Goal: Task Accomplishment & Management: Manage account settings

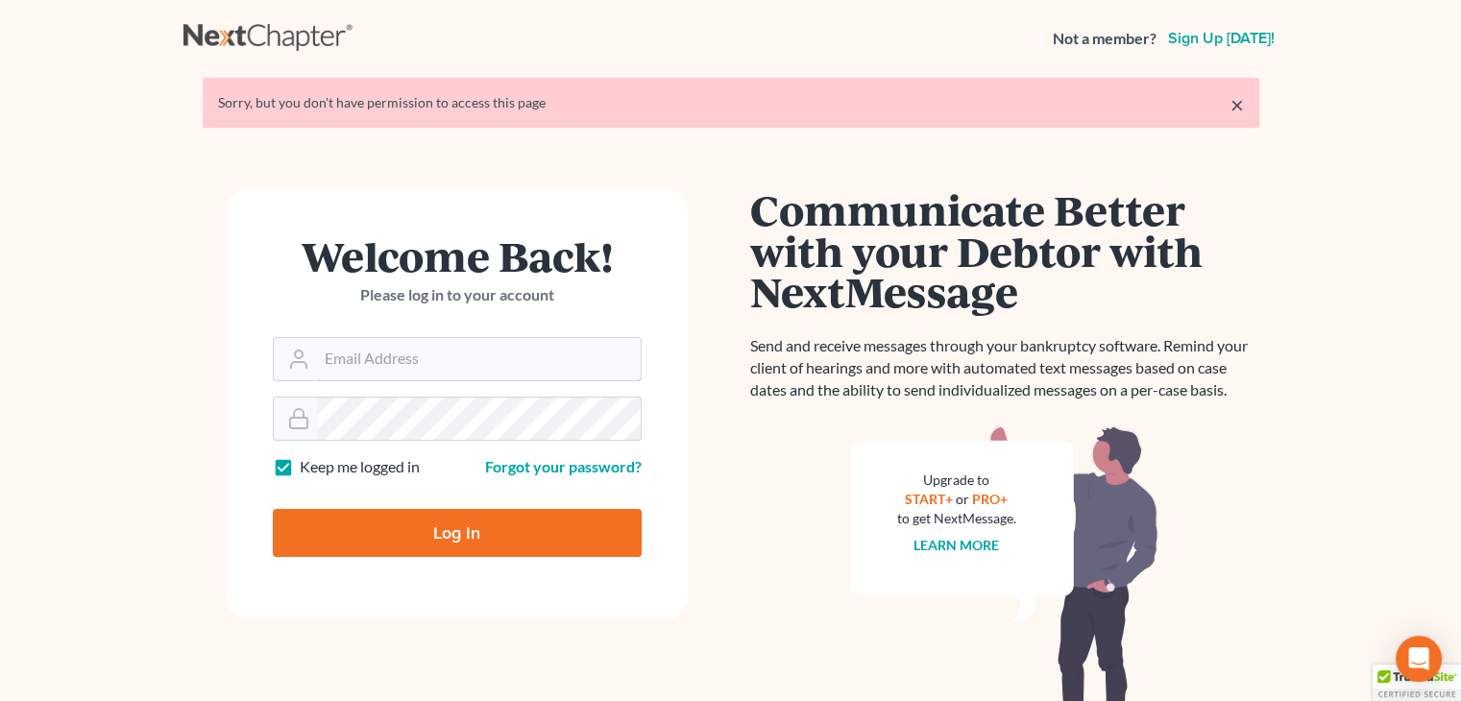
type input "[EMAIL_ADDRESS][DOMAIN_NAME]"
click at [501, 532] on input "Log In" at bounding box center [457, 533] width 369 height 48
type input "Thinking..."
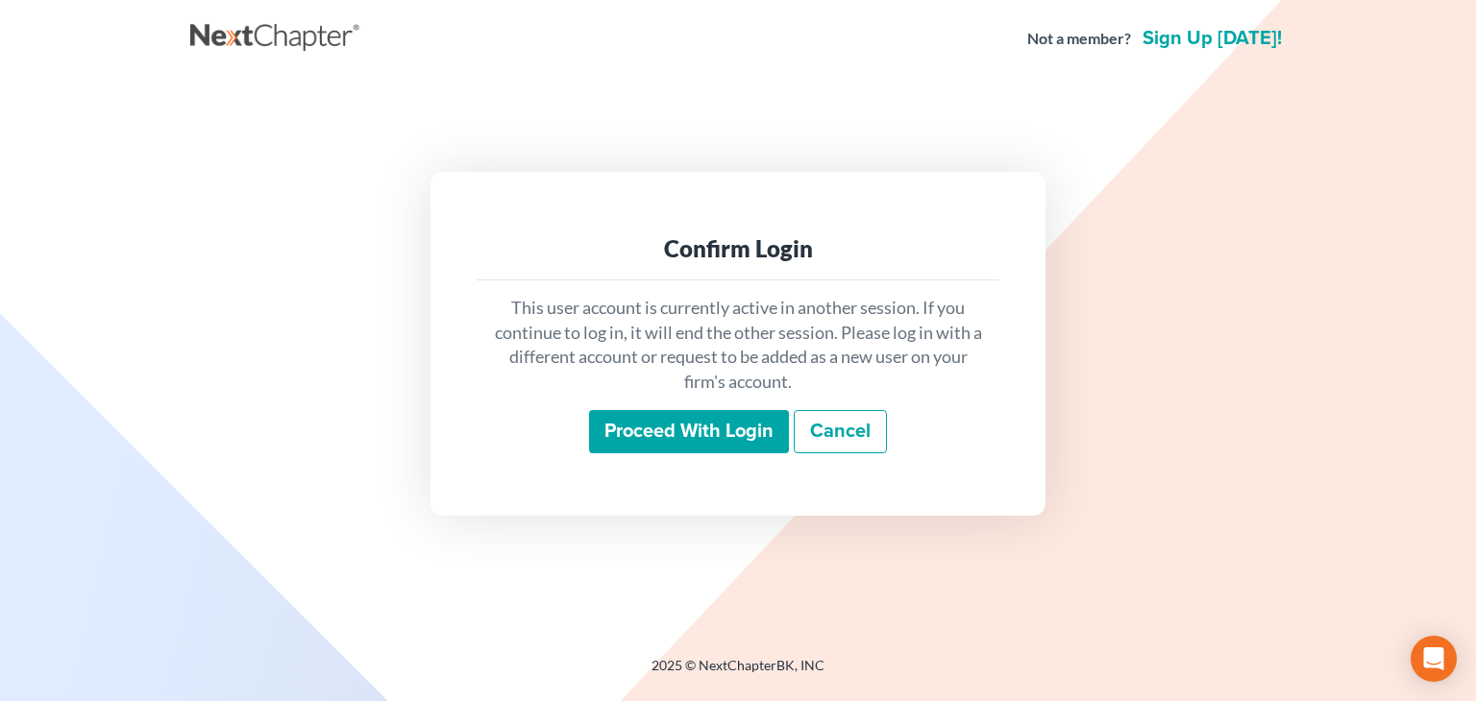
click at [638, 429] on input "Proceed with login" at bounding box center [689, 432] width 200 height 44
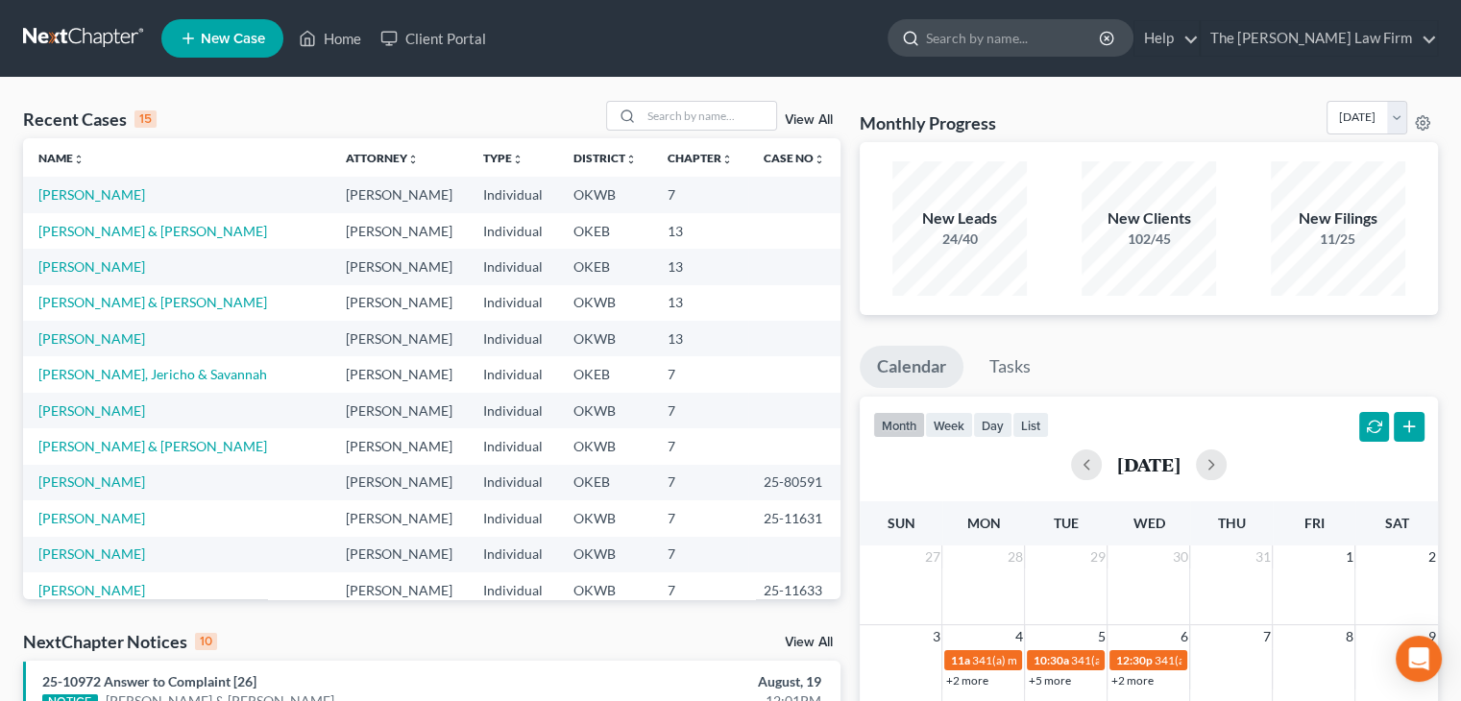
click at [1010, 43] on input "search" at bounding box center [1014, 38] width 176 height 36
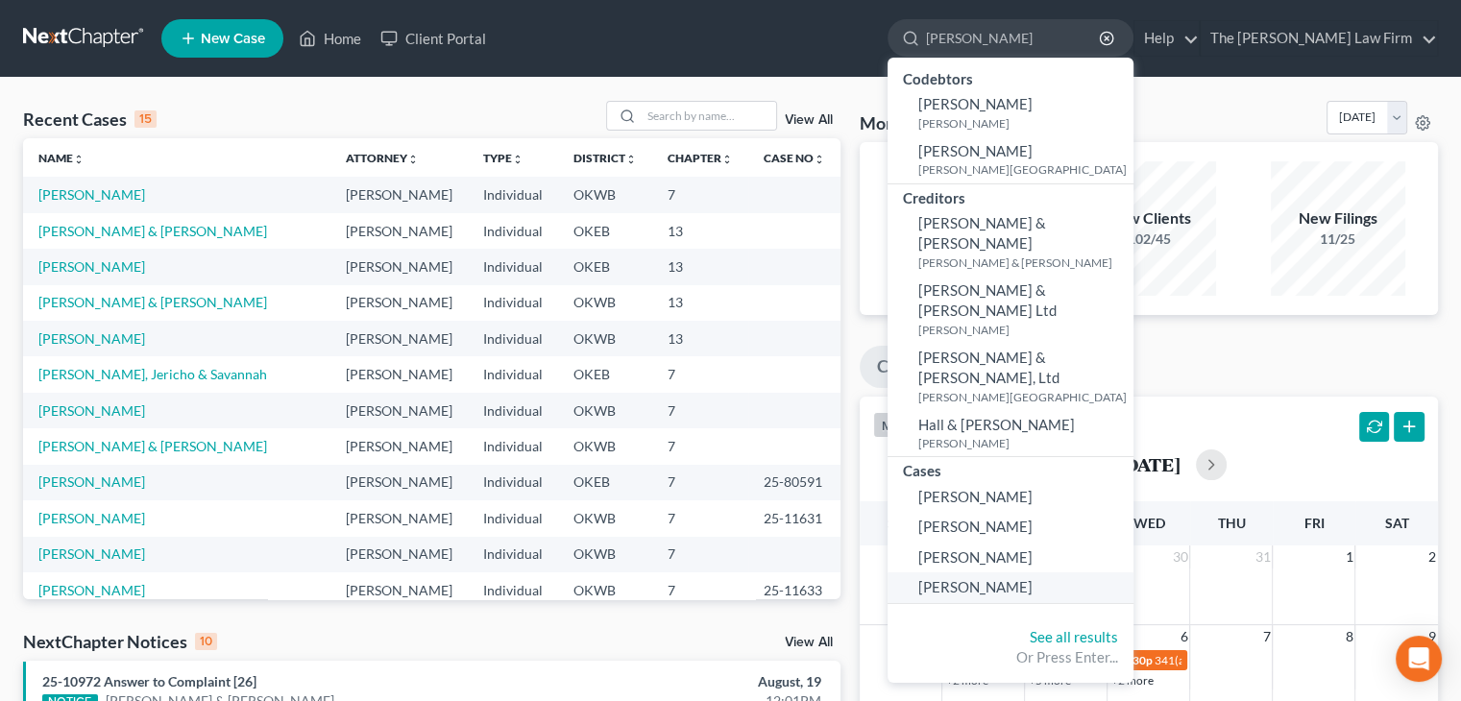
type input "hamilton"
click at [1003, 578] on span "Hamilton, Racheal" at bounding box center [976, 586] width 114 height 17
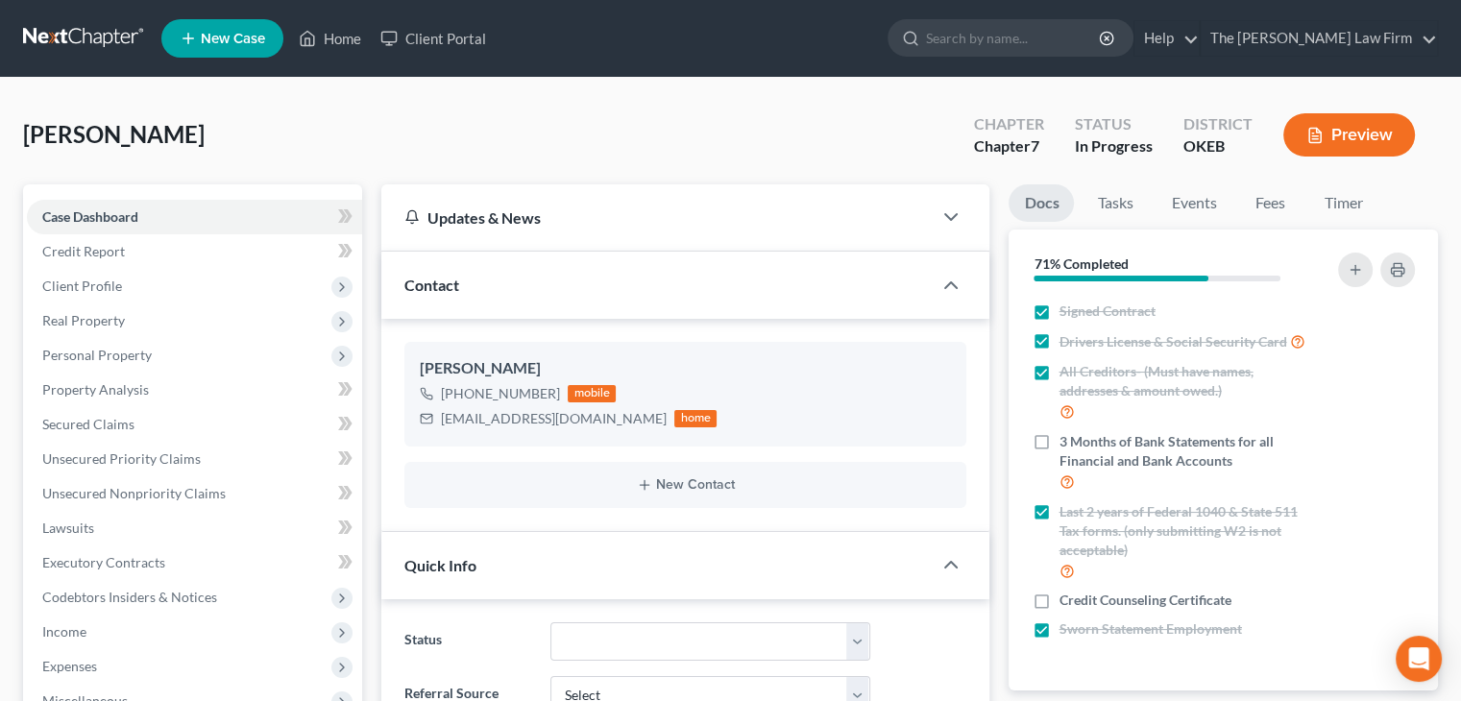
scroll to position [381, 0]
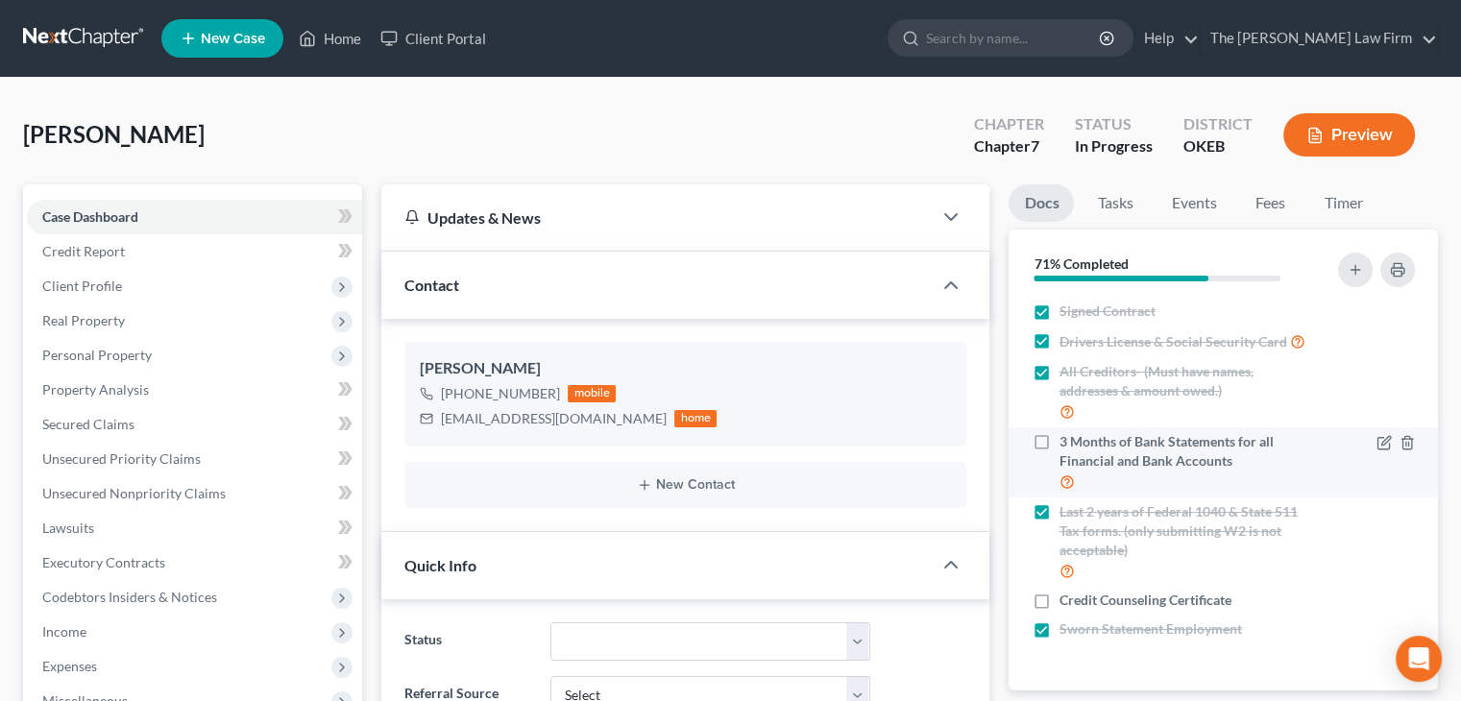
click at [1059, 436] on label "3 Months of Bank Statements for all Financial and Bank Accounts" at bounding box center [1187, 462] width 256 height 61
click at [1067, 436] on input "3 Months of Bank Statements for all Financial and Bank Accounts" at bounding box center [1073, 438] width 12 height 12
checkbox input "true"
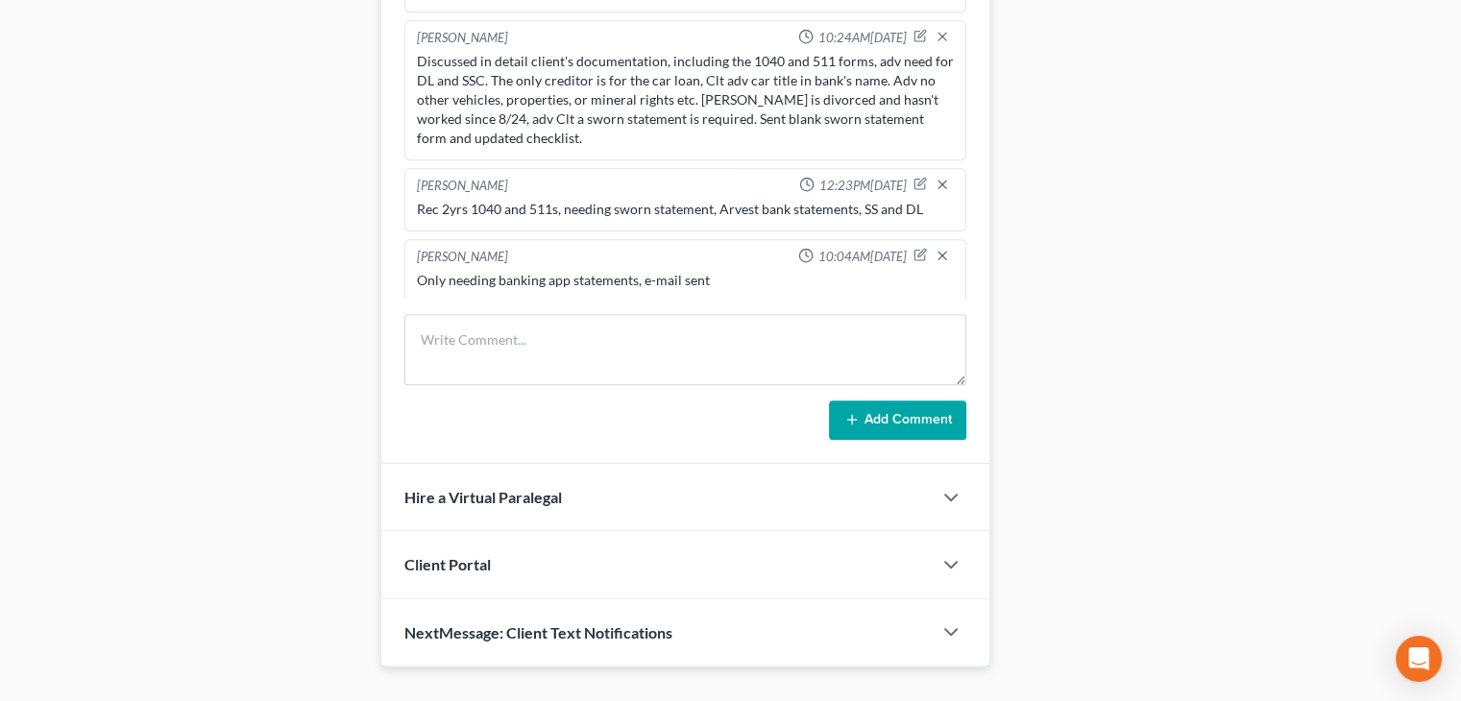
scroll to position [963, 0]
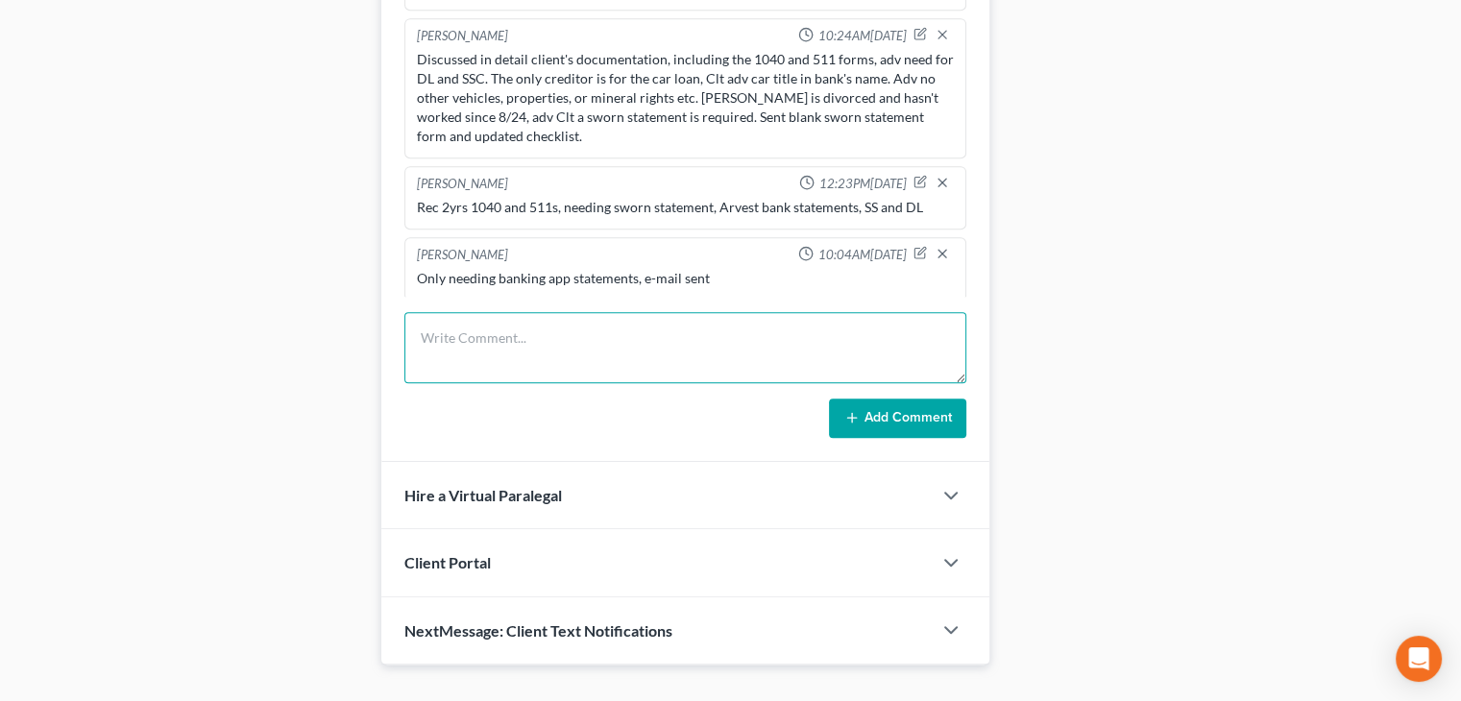
click at [717, 348] on textarea at bounding box center [686, 347] width 562 height 71
type textarea "Rec title to car clt forgot was in her name, cashapp and Venmo, adv clt of next…"
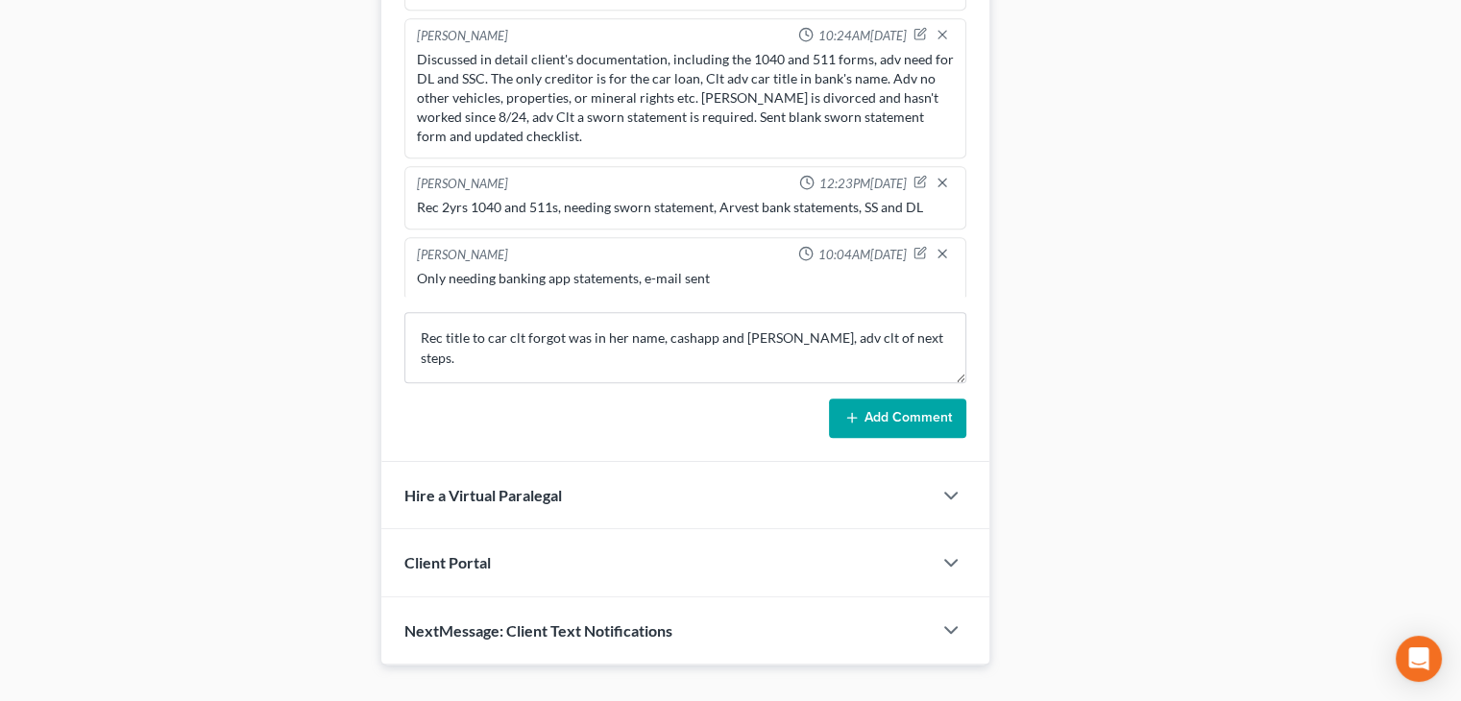
click at [882, 419] on button "Add Comment" at bounding box center [897, 419] width 137 height 40
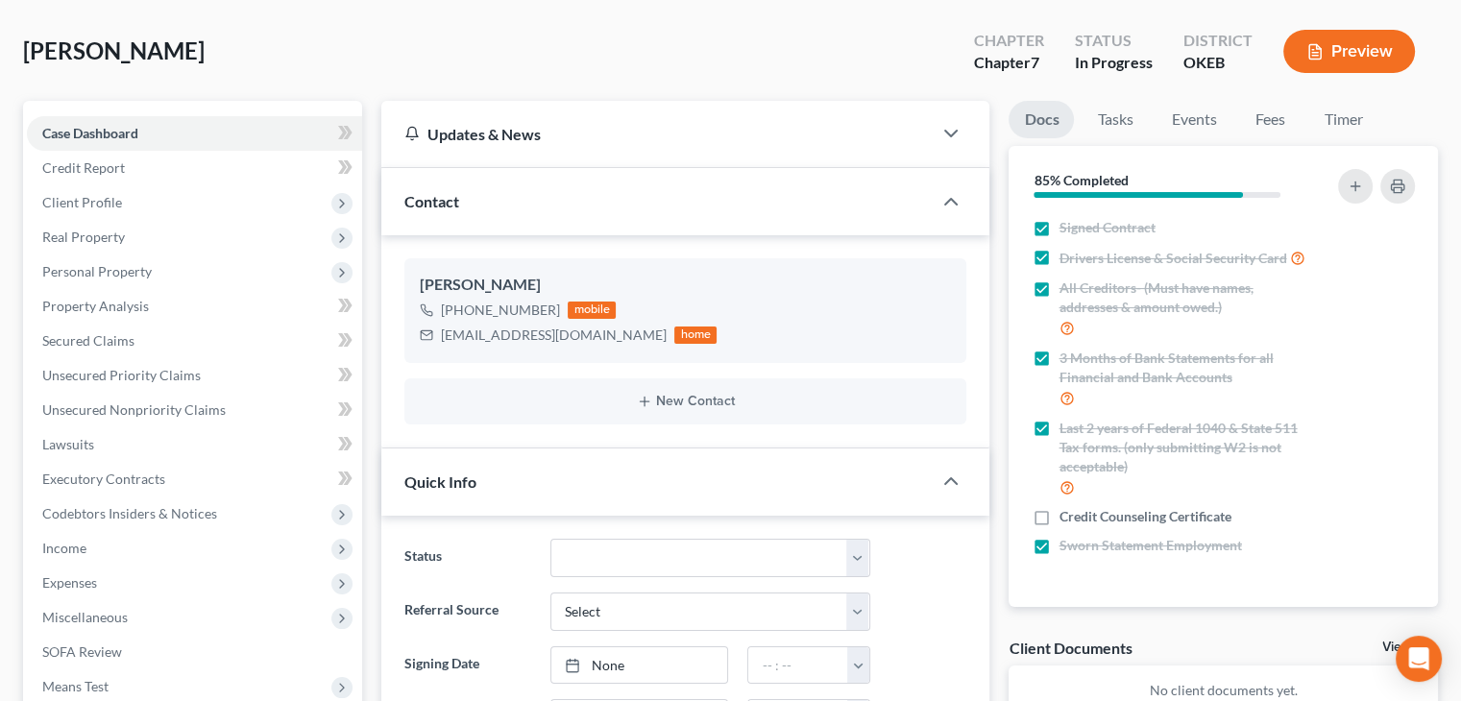
scroll to position [0, 0]
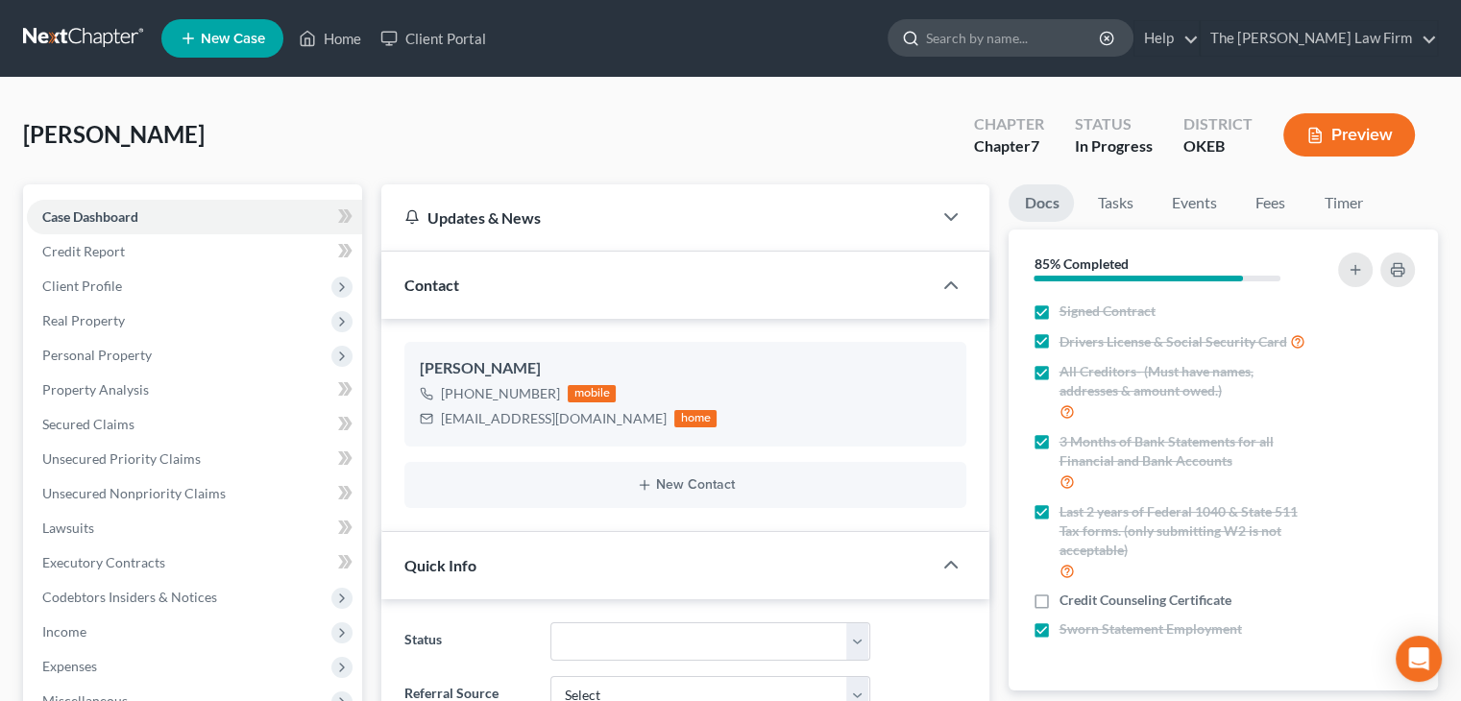
click at [1056, 28] on input "search" at bounding box center [1014, 38] width 176 height 36
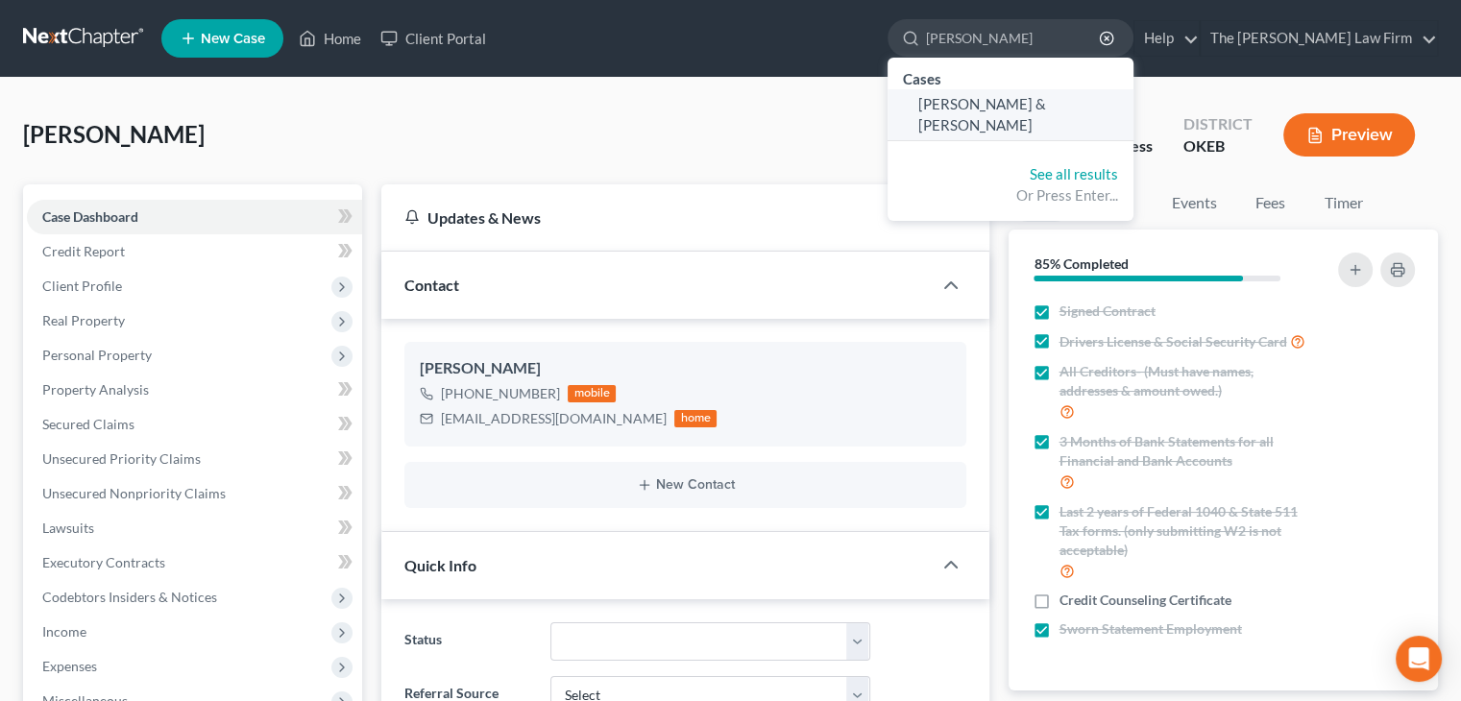
type input "Scott, ash"
click at [1030, 105] on span "Scott, Ashley & Jesse" at bounding box center [983, 113] width 128 height 37
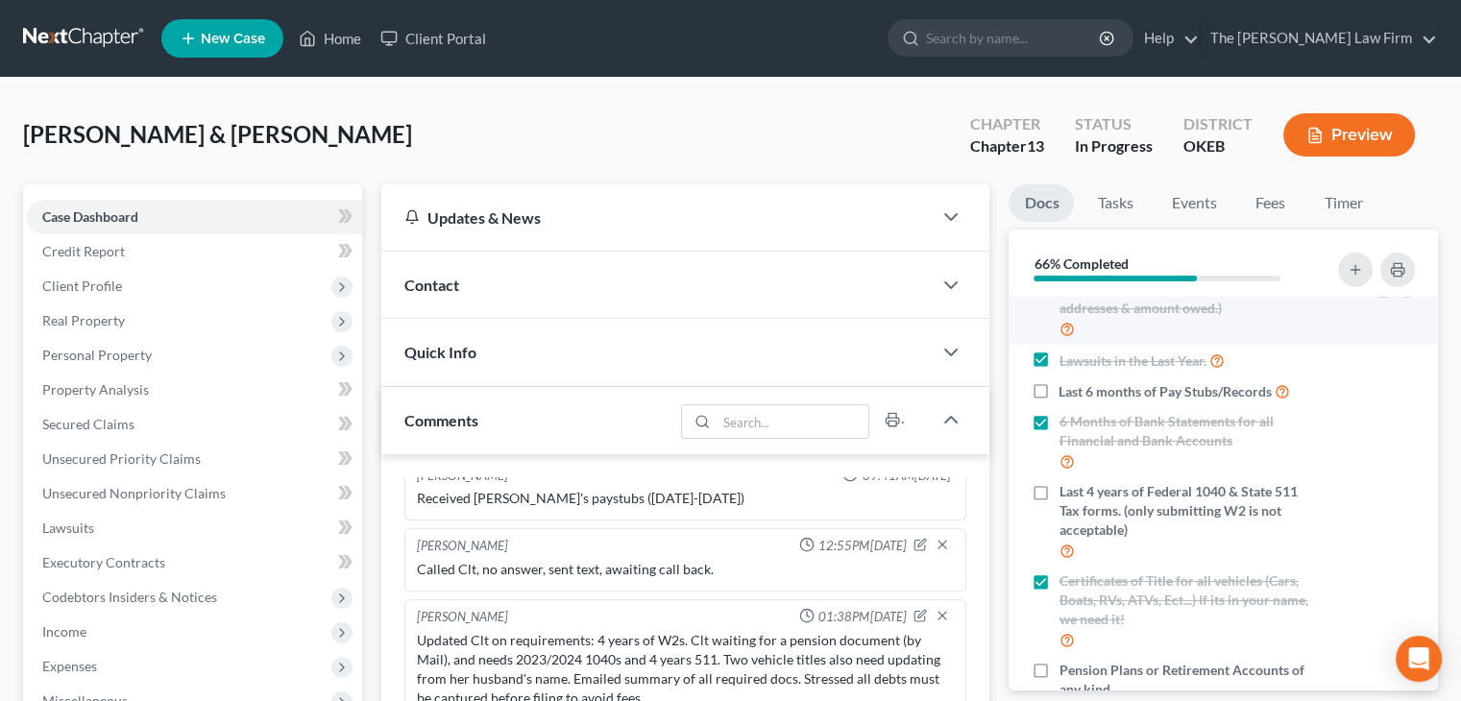
scroll to position [130, 0]
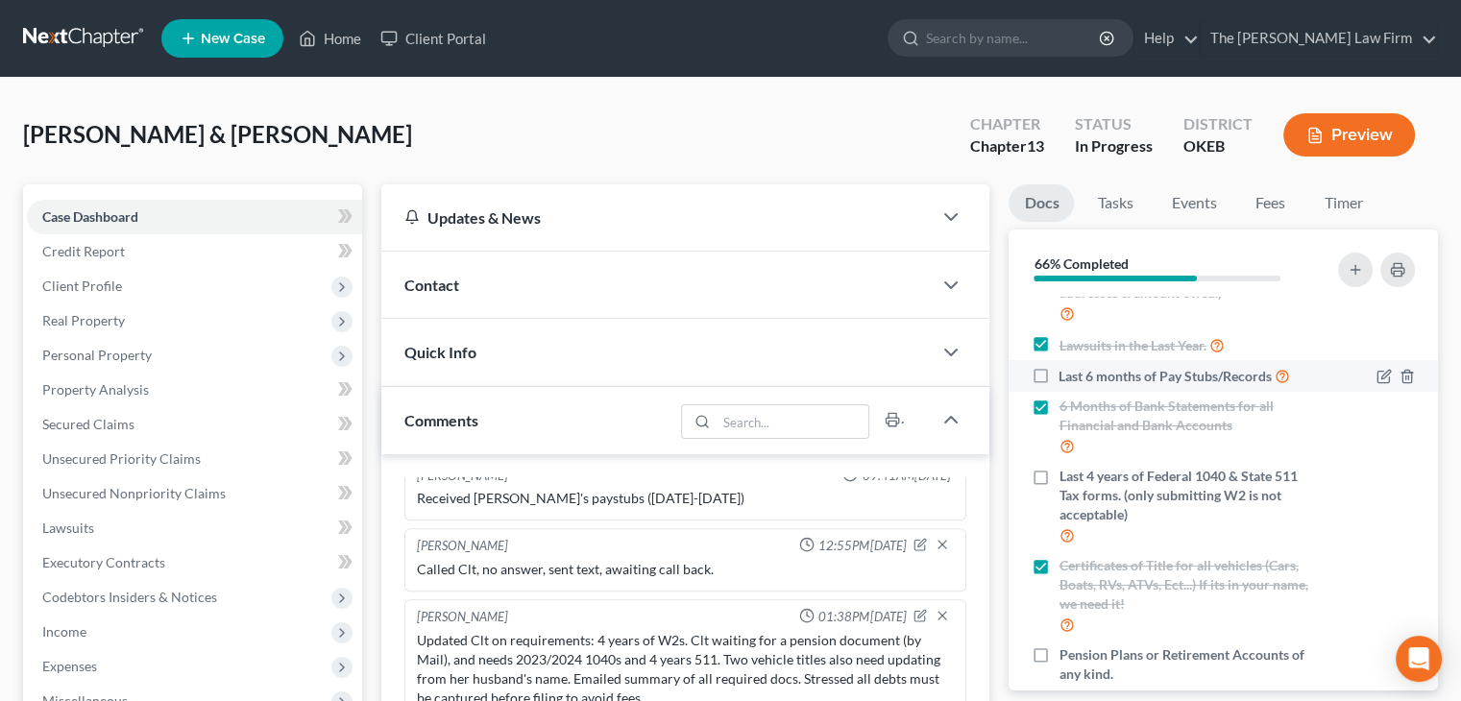
click at [1059, 387] on label "Last 6 months of Pay Stubs/Records" at bounding box center [1175, 376] width 232 height 22
click at [1067, 378] on input "Last 6 months of Pay Stubs/Records" at bounding box center [1073, 371] width 12 height 12
checkbox input "true"
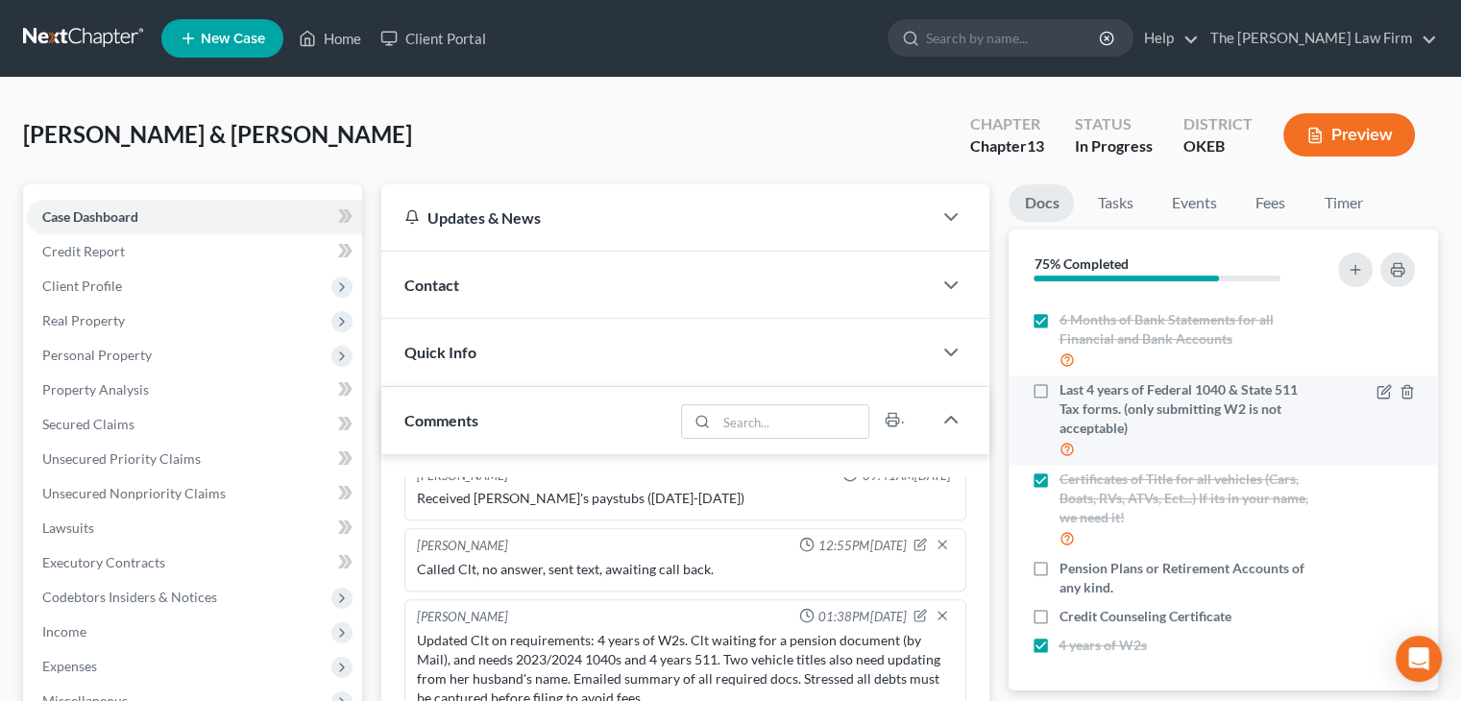
scroll to position [219, 0]
click at [1059, 401] on label "Last 4 years of Federal 1040 & State 511 Tax forms. (only submitting W2 is not …" at bounding box center [1187, 421] width 256 height 80
click at [1067, 393] on input "Last 4 years of Federal 1040 & State 511 Tax forms. (only submitting W2 is not …" at bounding box center [1073, 387] width 12 height 12
checkbox input "true"
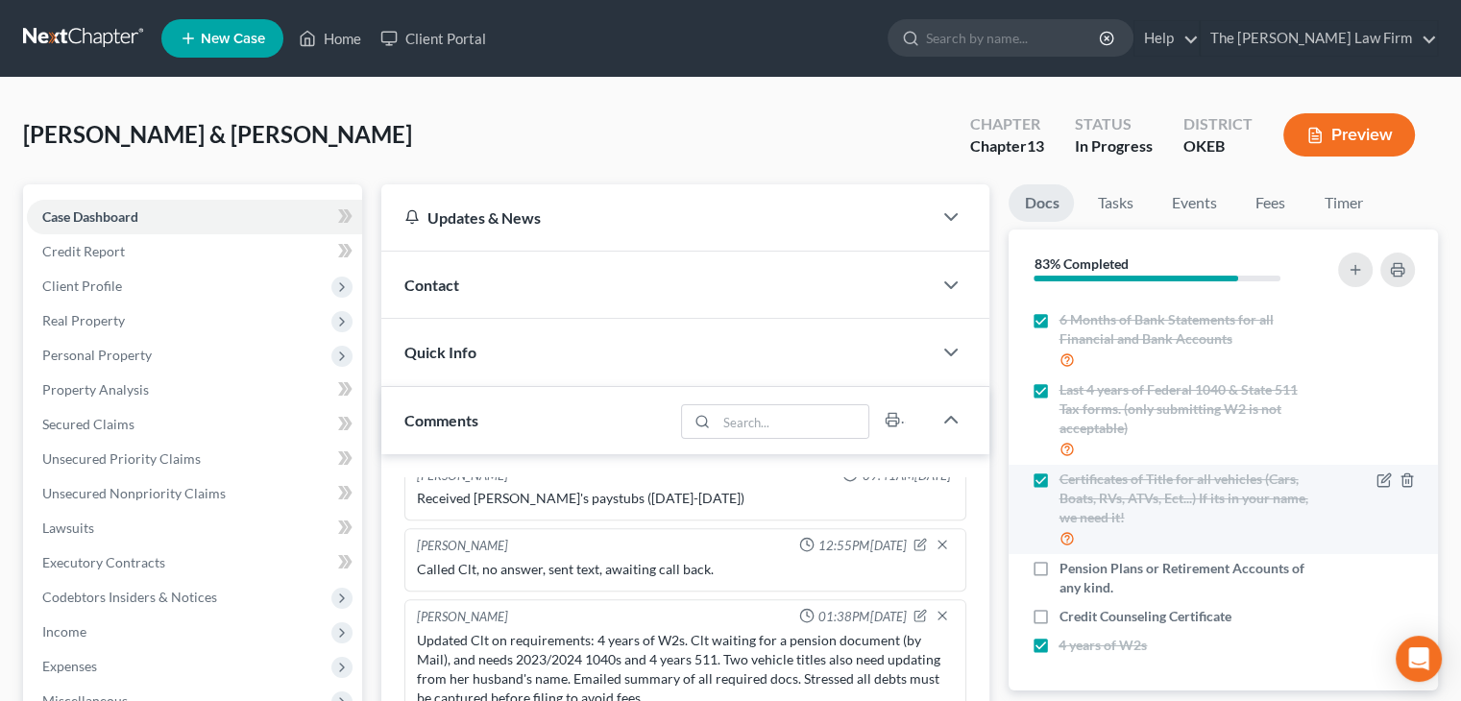
scroll to position [235, 0]
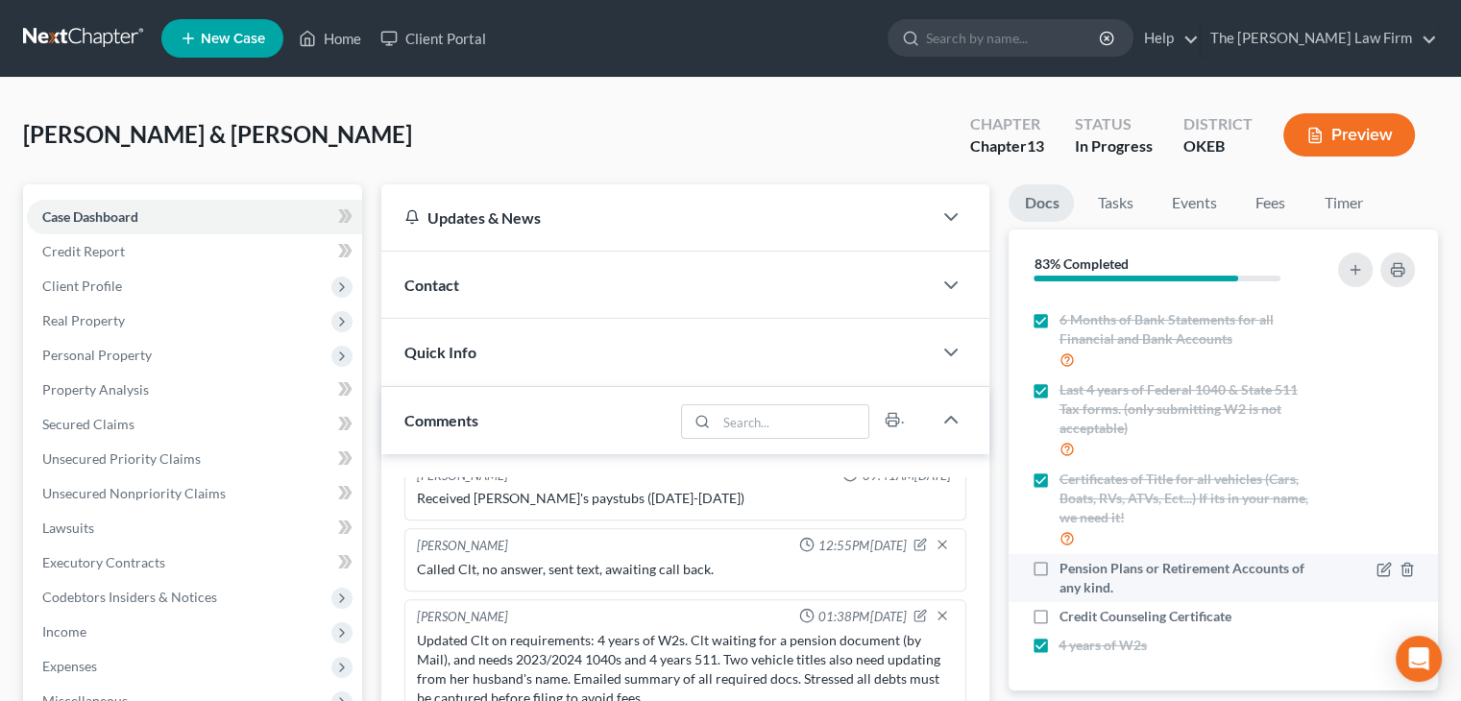
click at [1059, 575] on label "Pension Plans or Retirement Accounts of any kind." at bounding box center [1187, 578] width 256 height 38
click at [1067, 572] on input "Pension Plans or Retirement Accounts of any kind." at bounding box center [1073, 565] width 12 height 12
checkbox input "true"
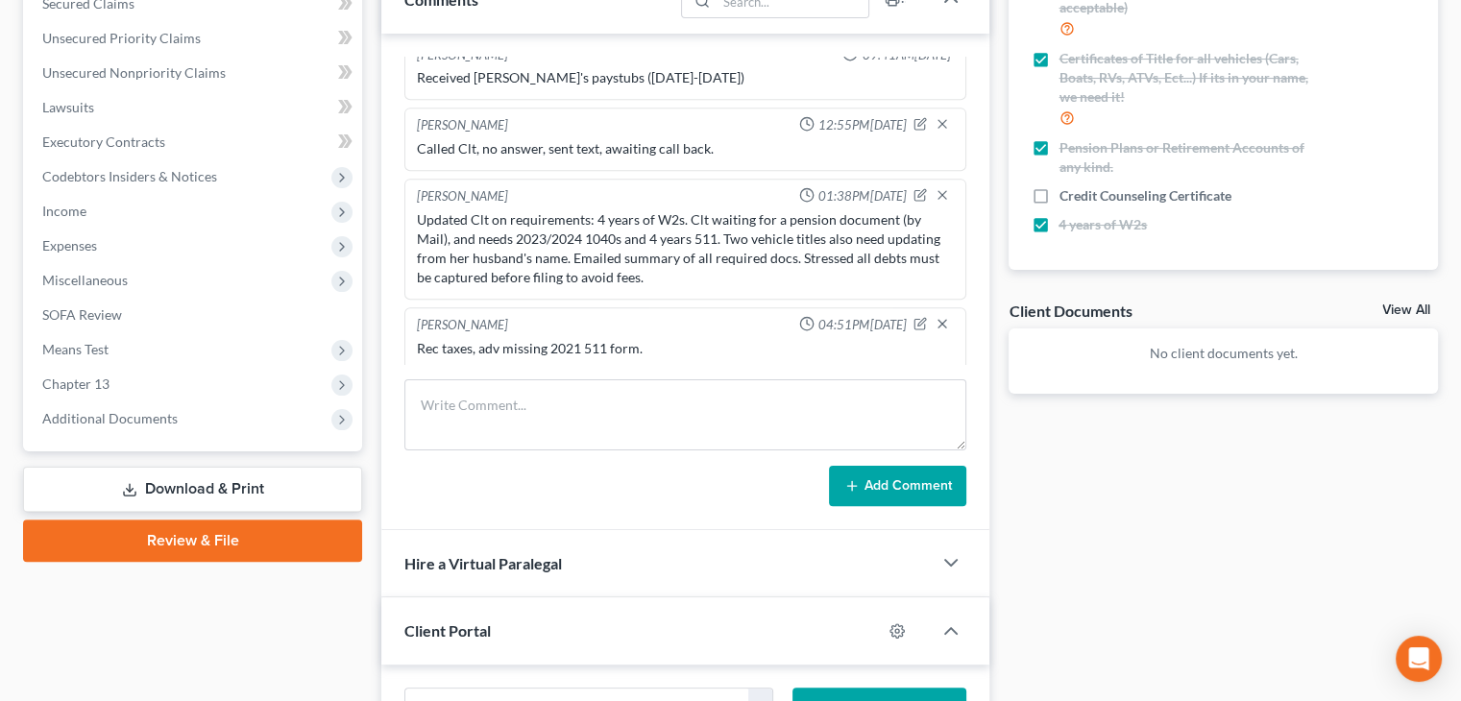
scroll to position [429, 0]
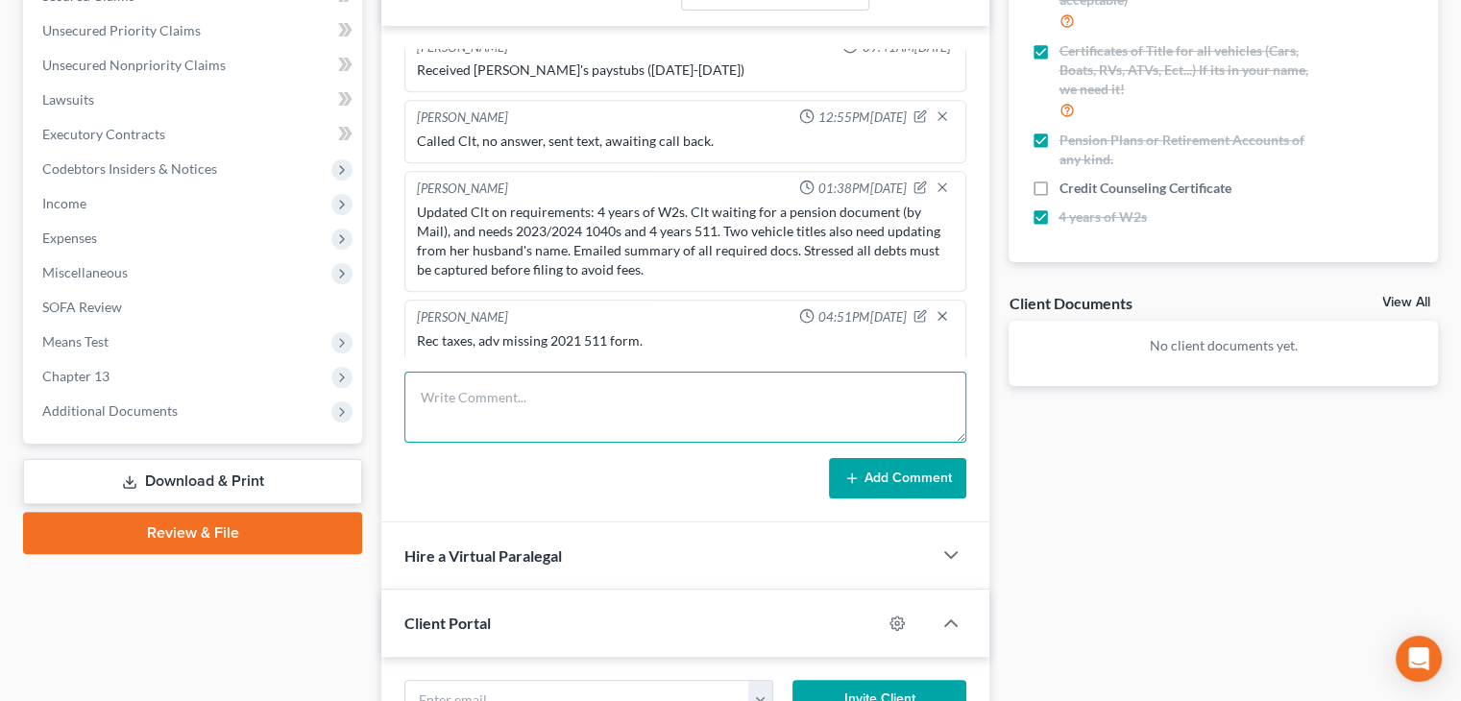
click at [656, 424] on textarea at bounding box center [686, 407] width 562 height 71
type textarea "All Docs Rec, sent class info."
click at [870, 475] on button "Add Comment" at bounding box center [897, 478] width 137 height 40
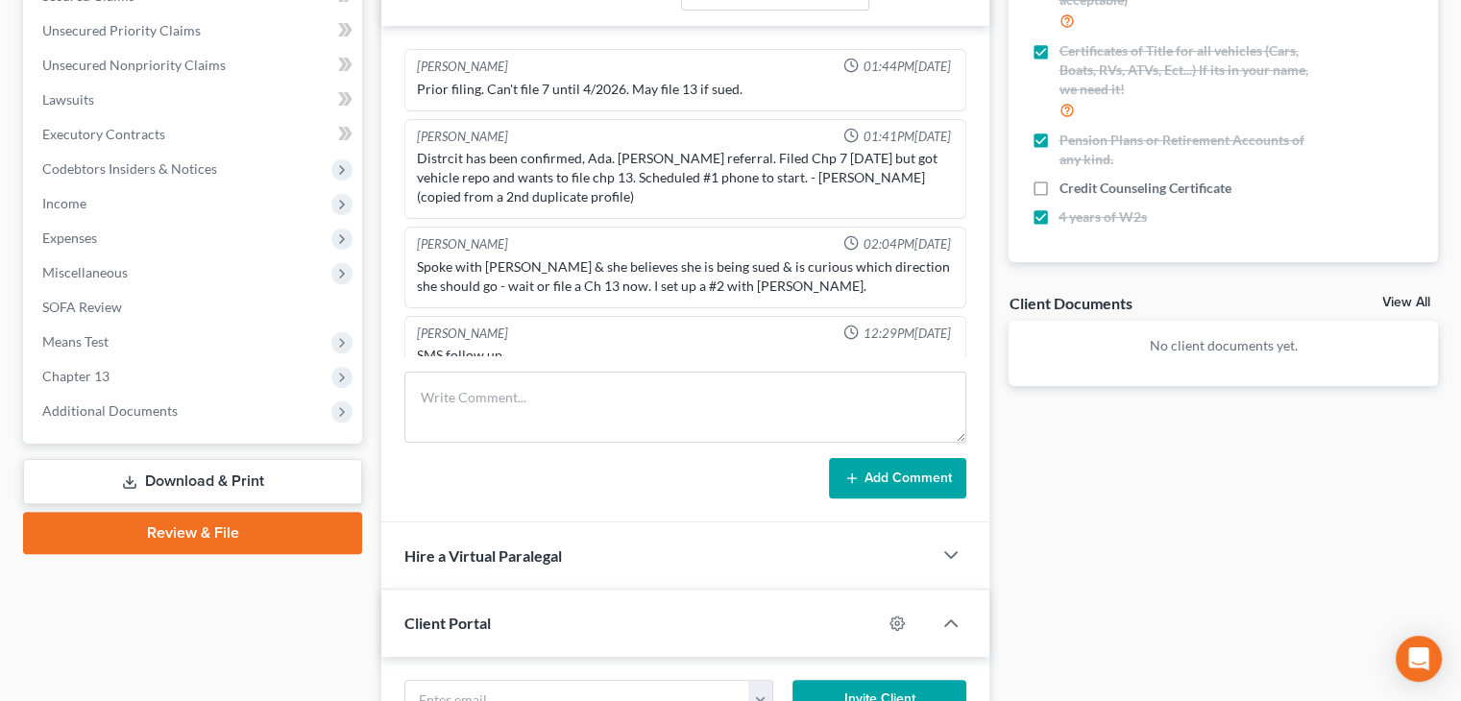
scroll to position [0, 0]
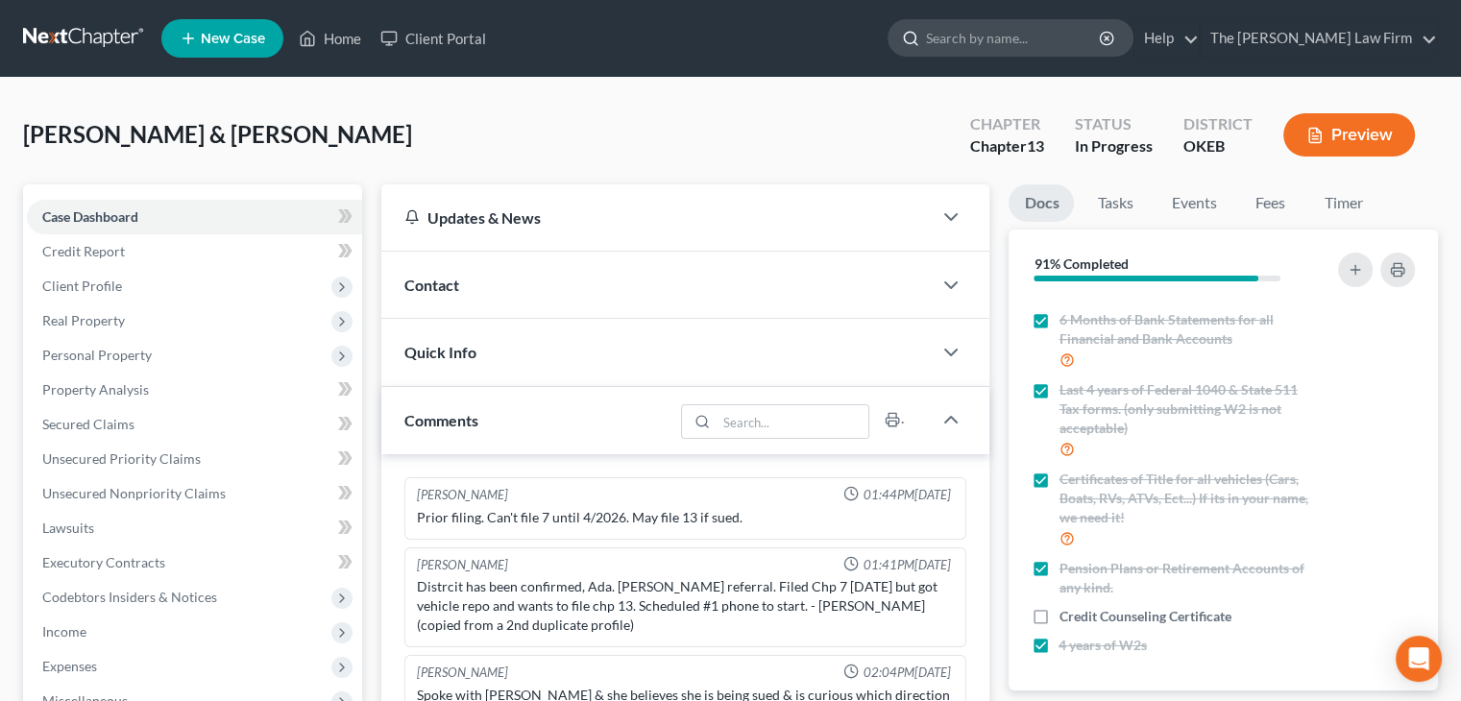
click at [1026, 41] on input "search" at bounding box center [1014, 38] width 176 height 36
type input "Hamilton"
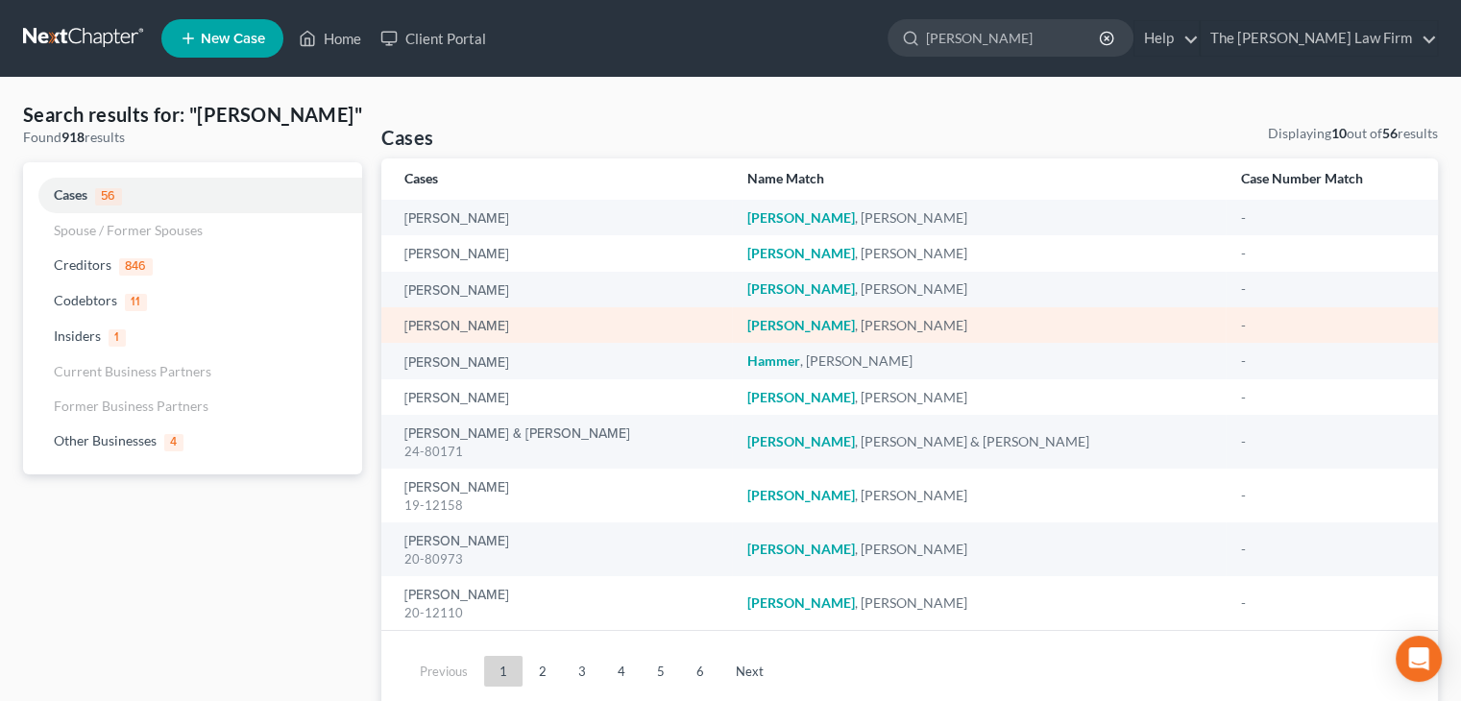
click at [522, 325] on div "Hamilton, Racheal" at bounding box center [560, 325] width 311 height 19
click at [479, 326] on link "Hamilton, Racheal" at bounding box center [457, 326] width 105 height 13
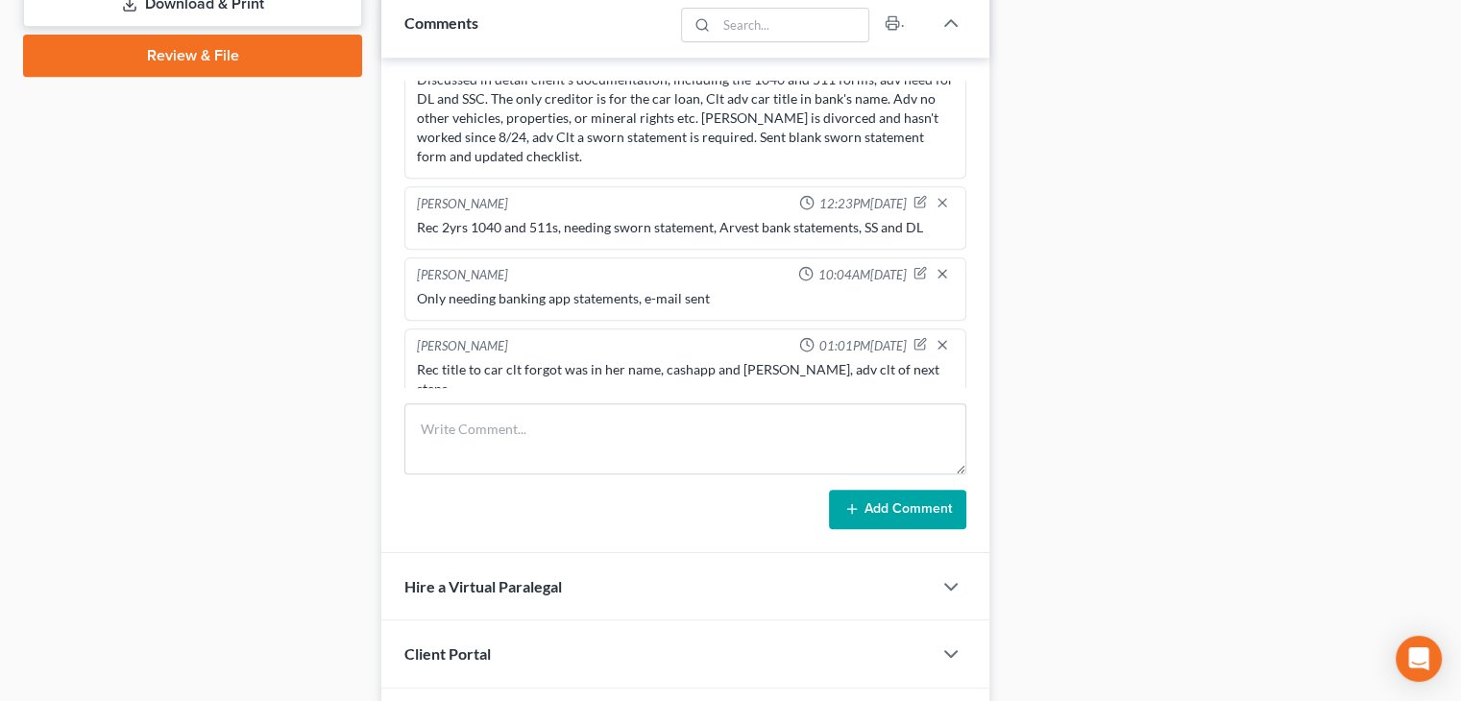
scroll to position [995, 0]
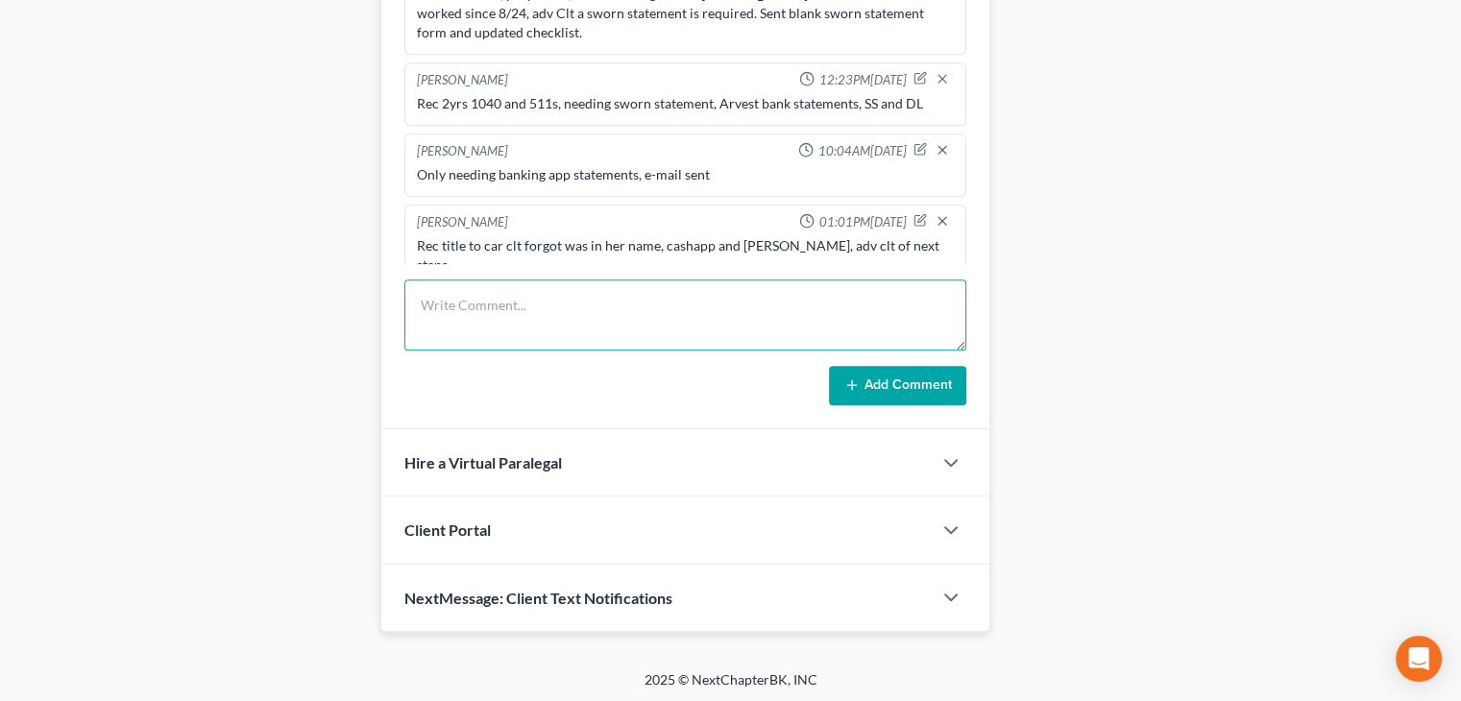
click at [626, 316] on textarea at bounding box center [686, 315] width 562 height 71
type textarea "All docs rec, sent class info"
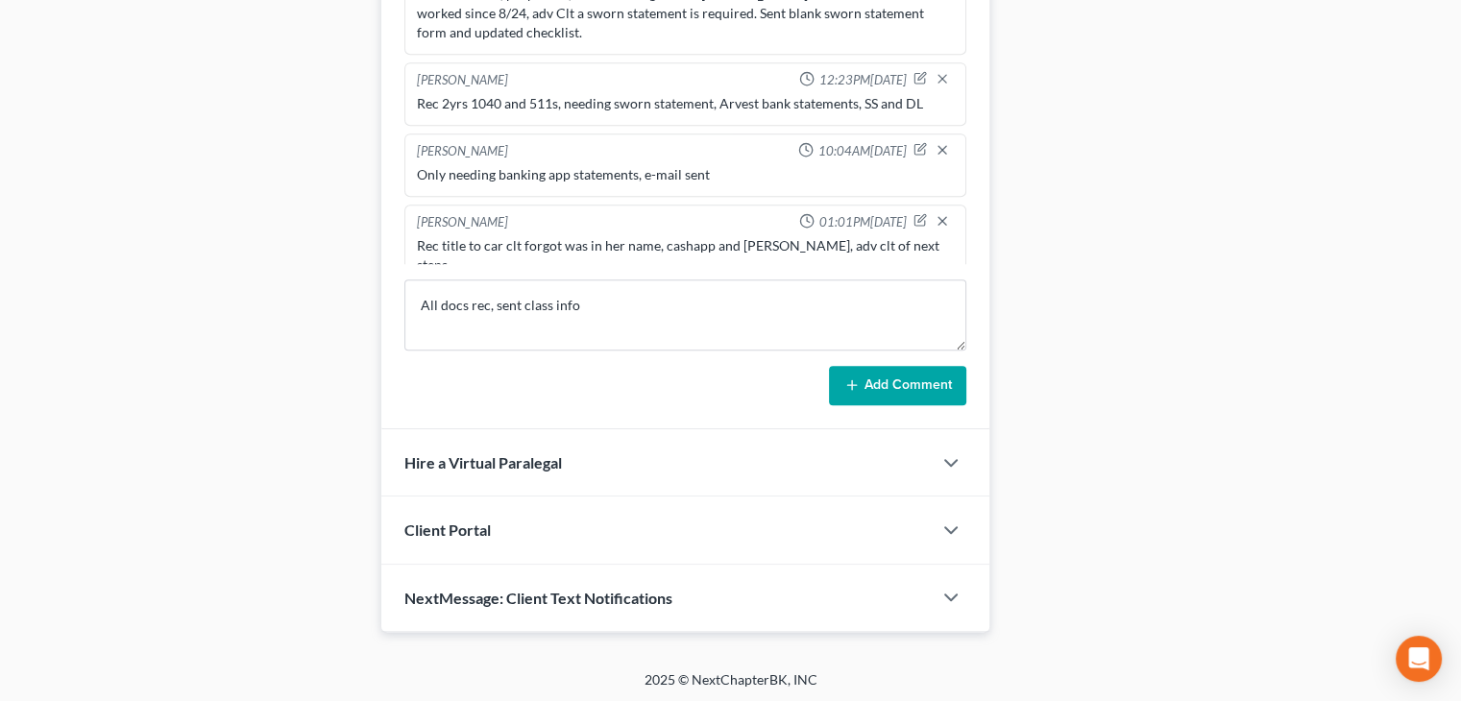
click at [925, 386] on button "Add Comment" at bounding box center [897, 386] width 137 height 40
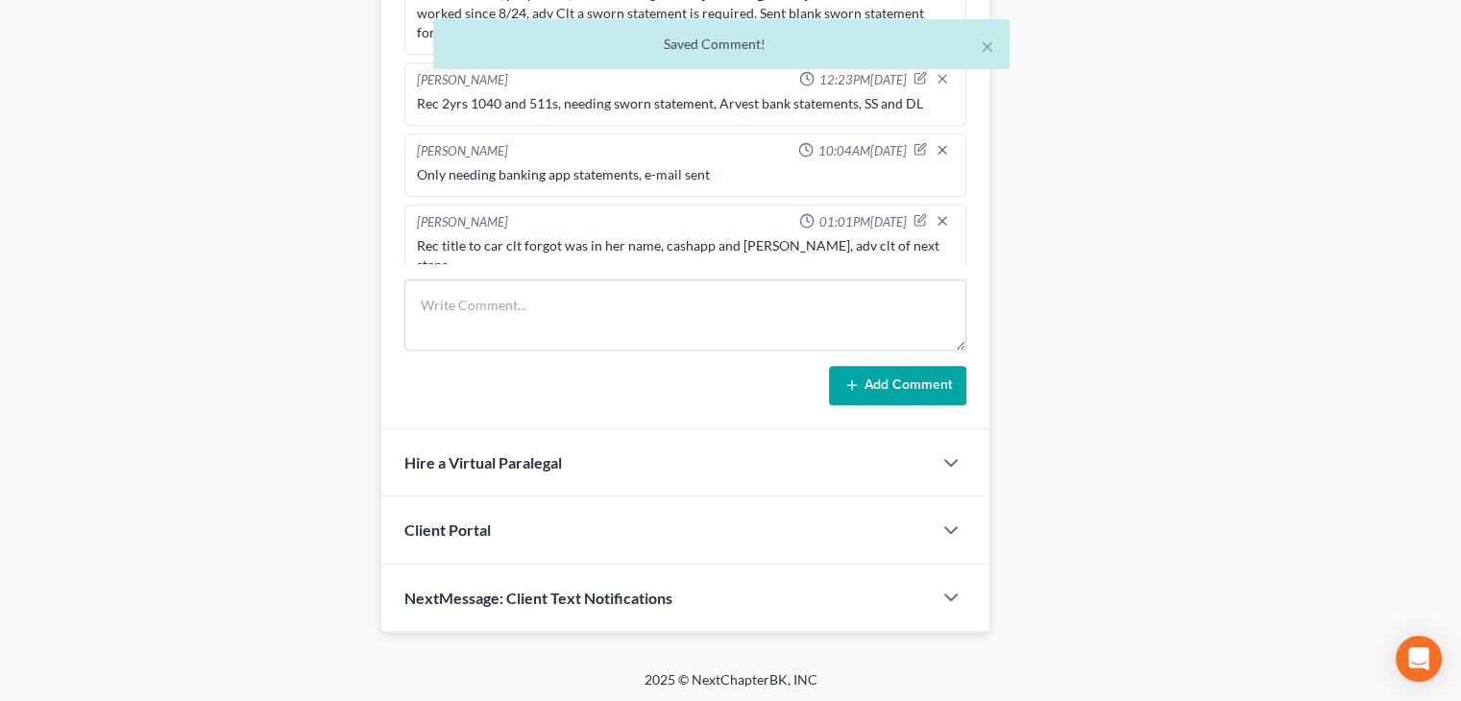
scroll to position [523, 0]
